Goal: Book appointment/travel/reservation

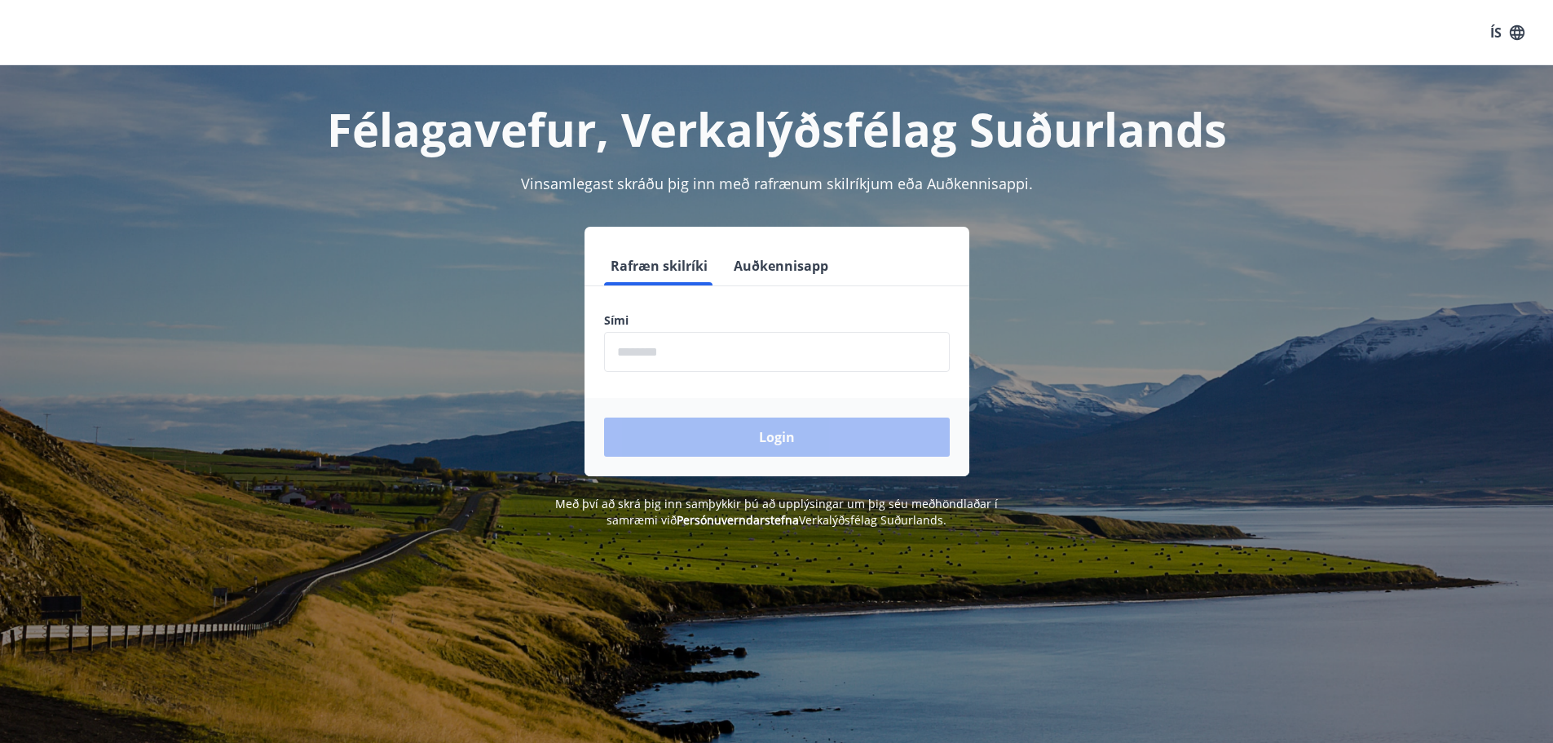
click at [614, 364] on input "phone" at bounding box center [777, 352] width 346 height 40
type input "********"
click at [604, 417] on button "Login" at bounding box center [777, 436] width 346 height 39
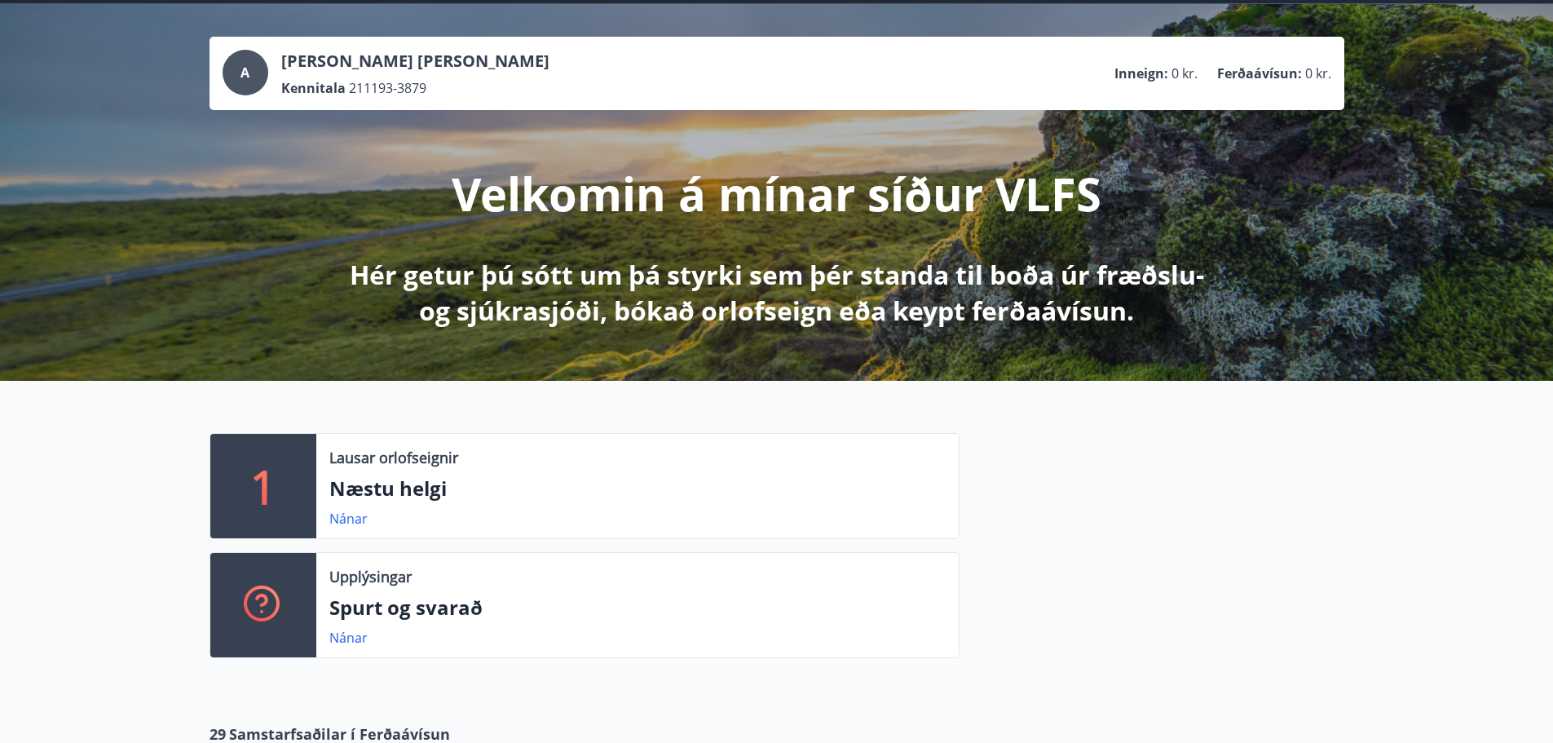
scroll to position [163, 0]
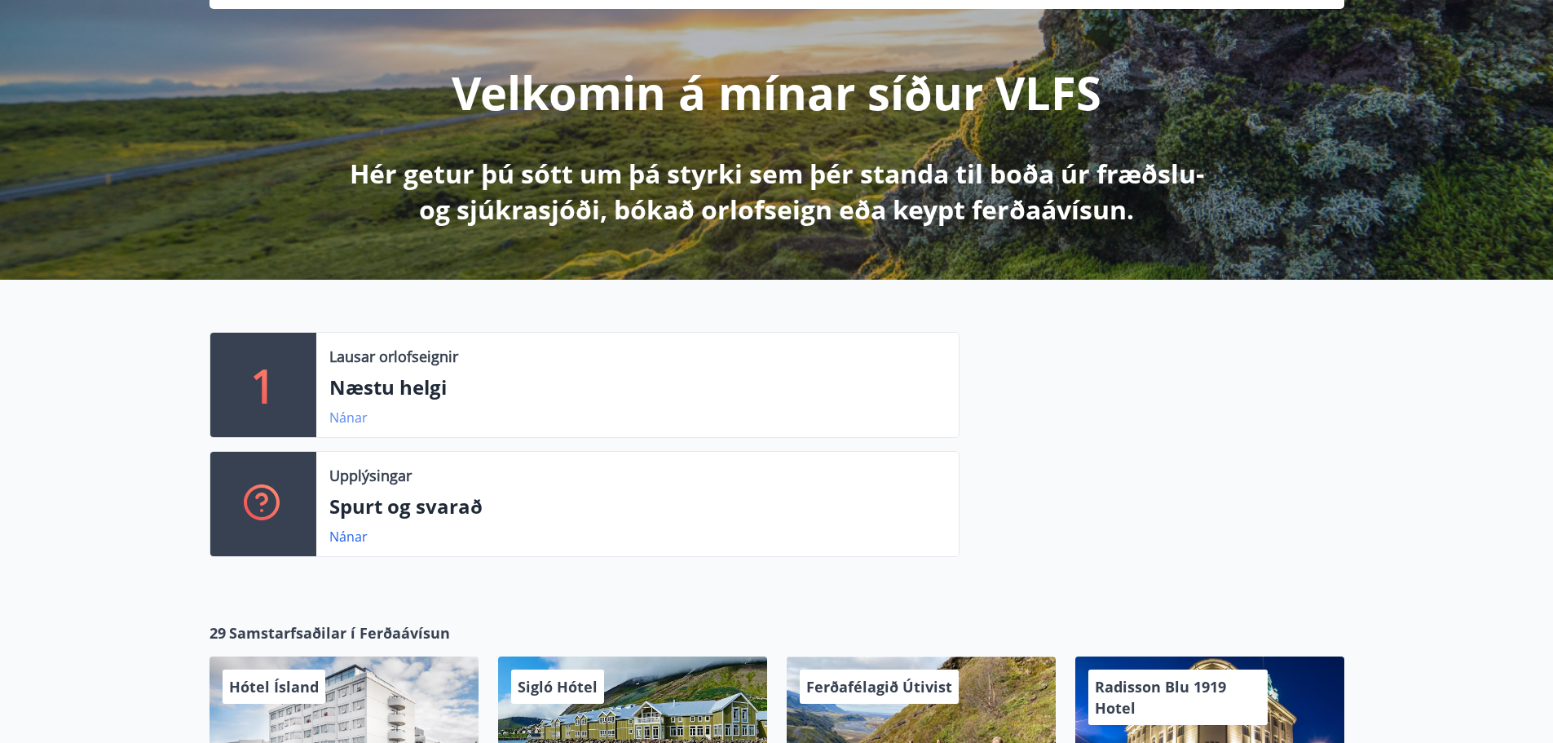
click at [333, 422] on link "Nánar" at bounding box center [348, 417] width 38 height 18
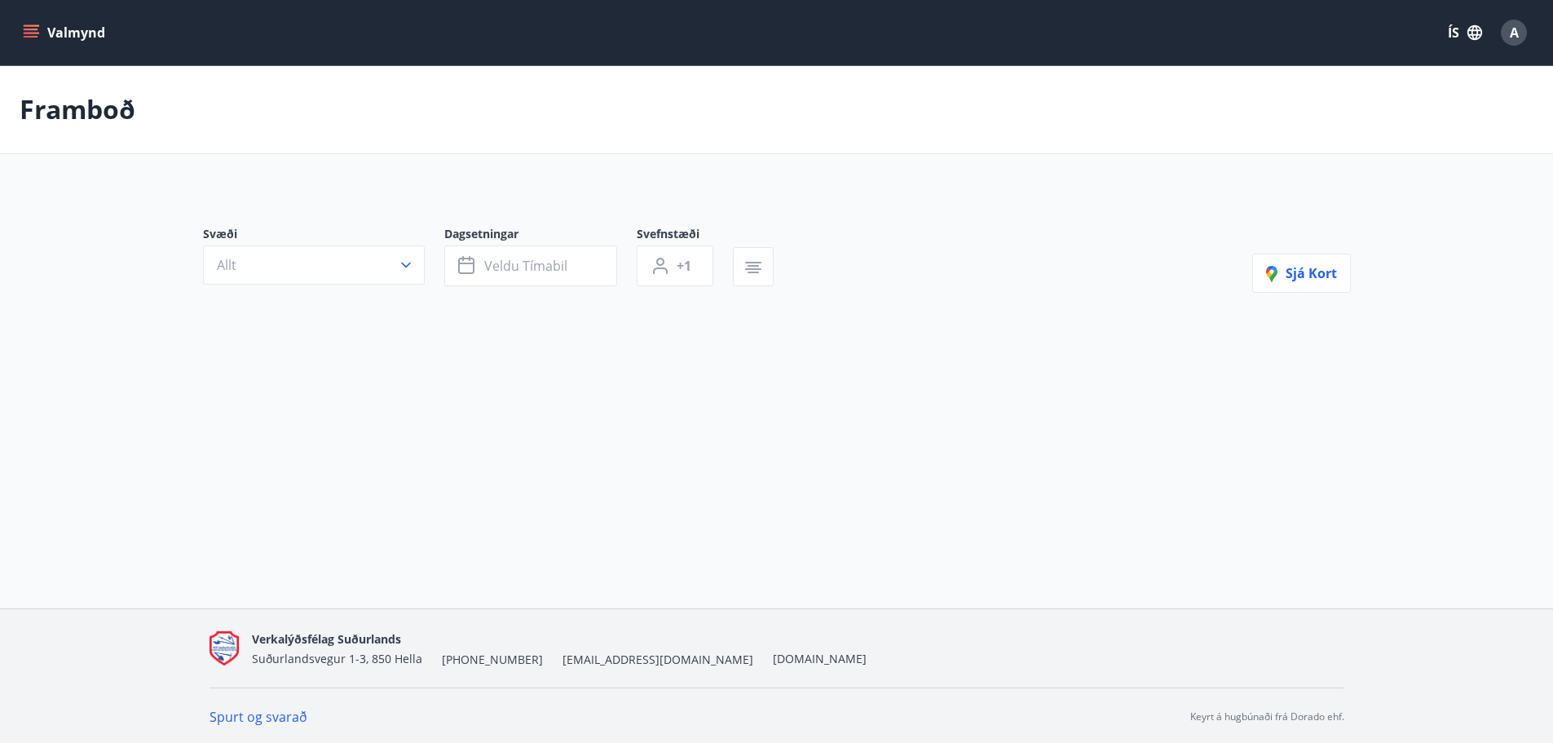
type input "*"
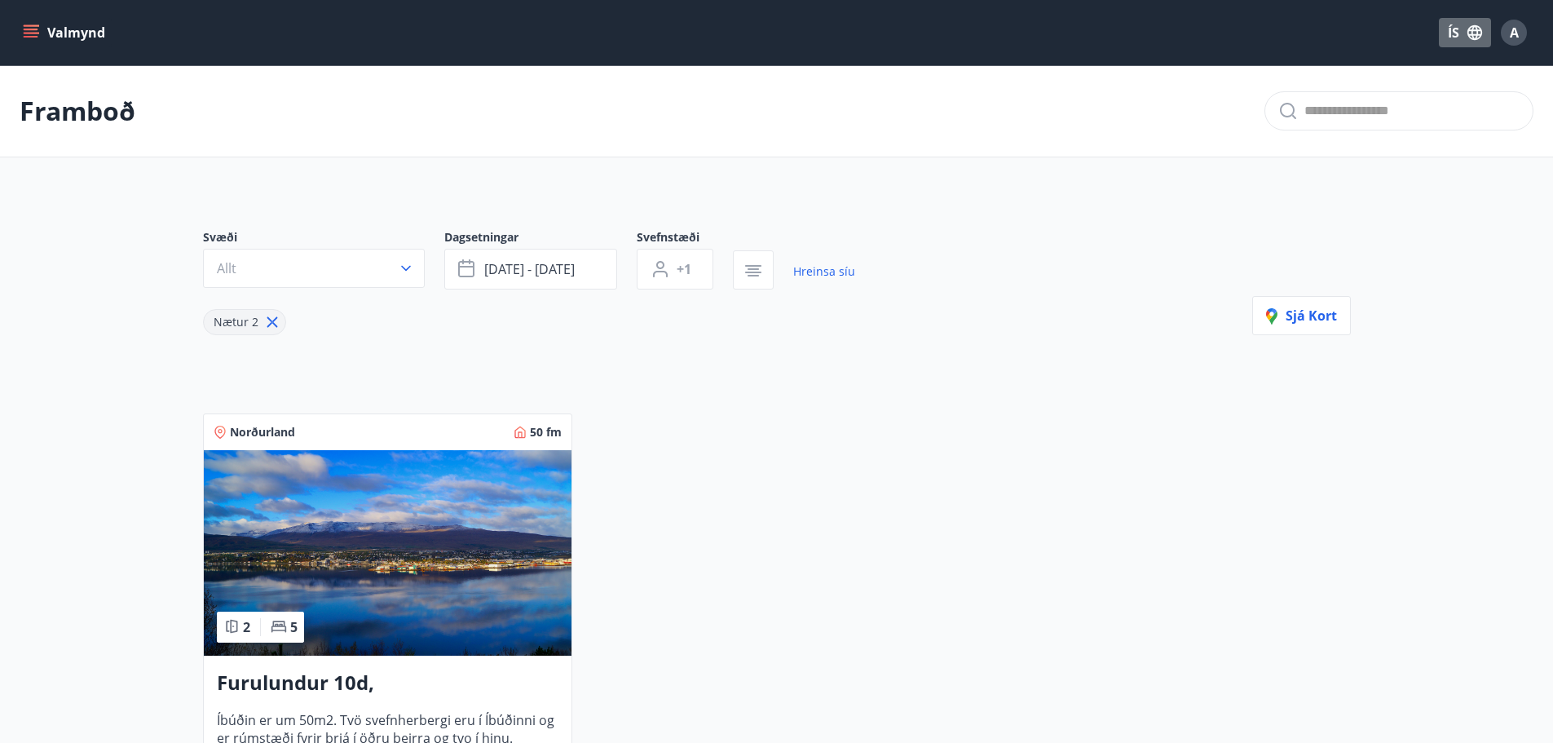
click at [1474, 42] on button "ÍS" at bounding box center [1465, 32] width 52 height 29
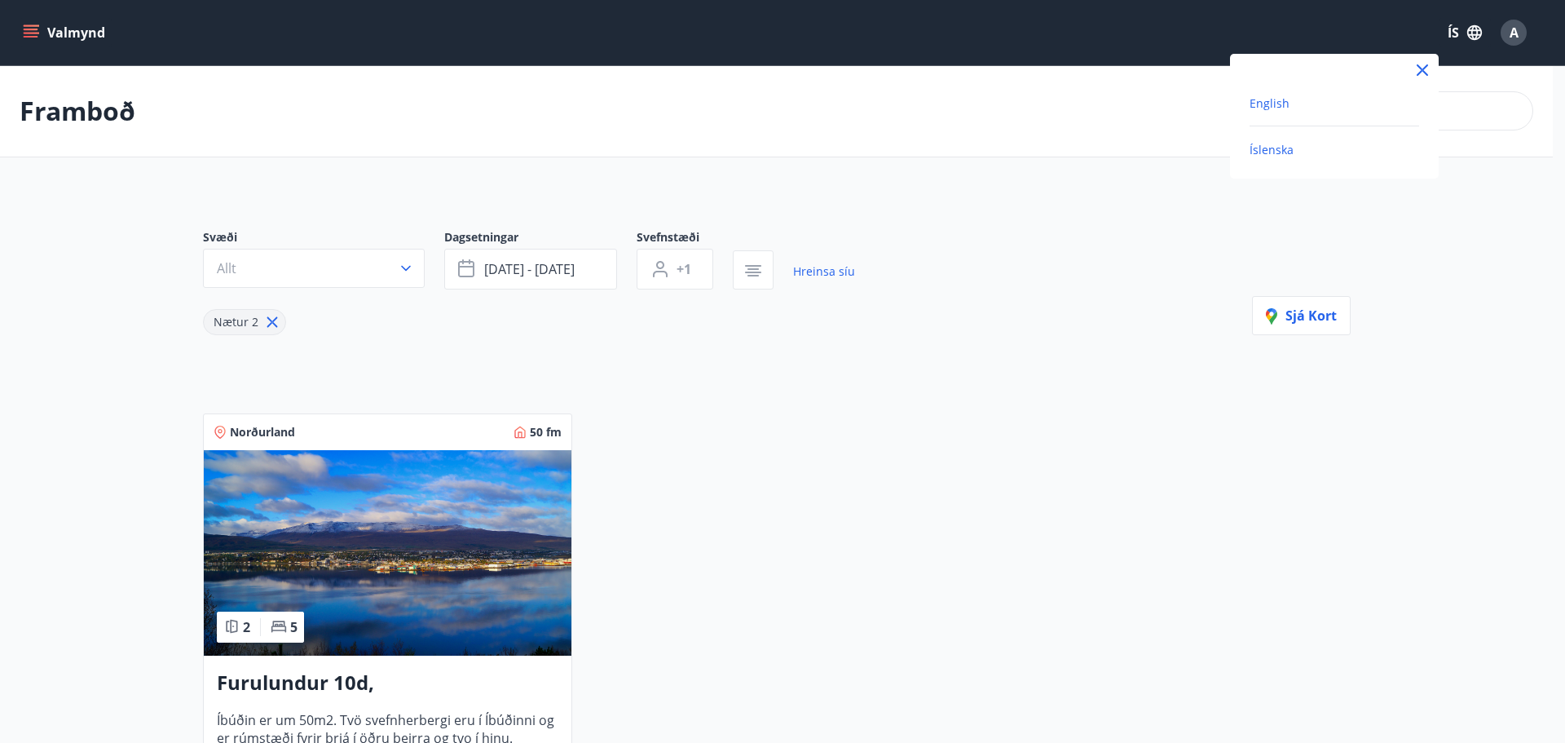
click at [1278, 97] on span "English" at bounding box center [1270, 102] width 40 height 15
